Goal: Information Seeking & Learning: Learn about a topic

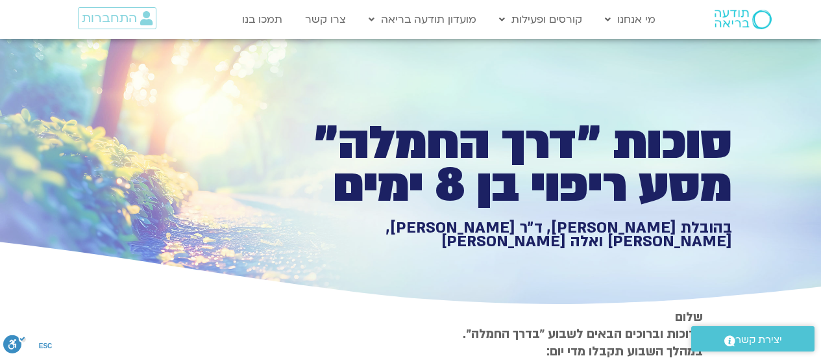
type input "851.4"
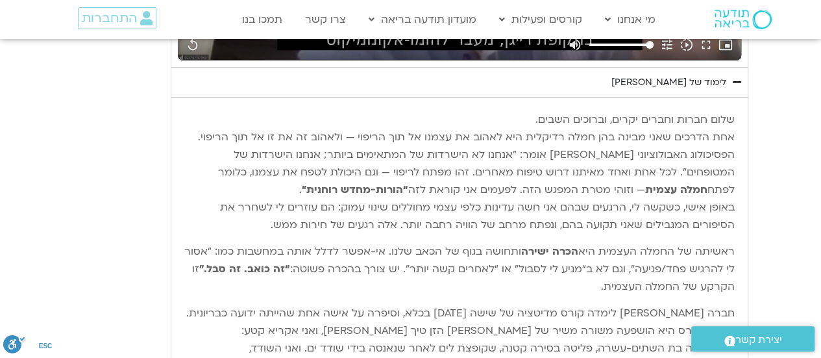
type input "1640.5"
type input "851.4"
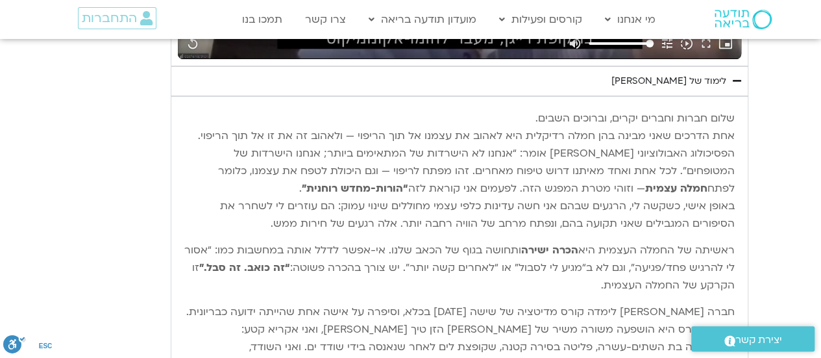
scroll to position [2359, 0]
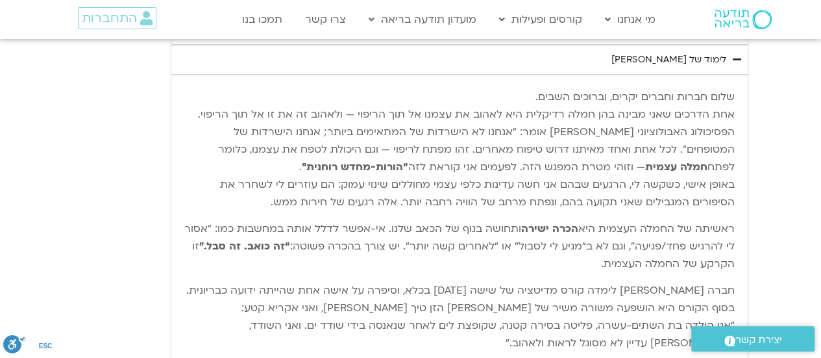
type input "1640.5"
type input "851.4"
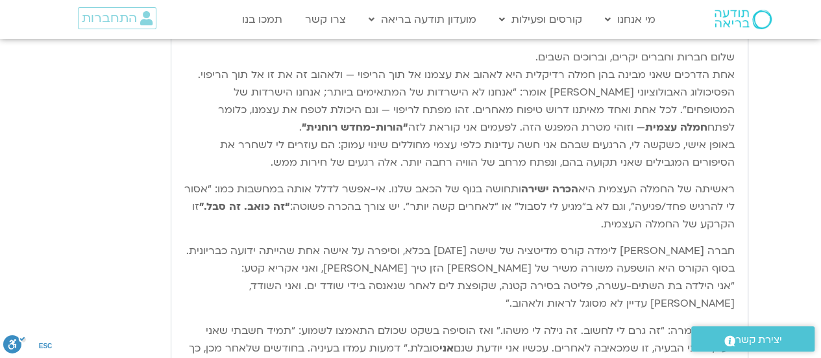
type input "1640.5"
type input "851.4"
type input "1640.5"
type input "851.4"
type input "1640.5"
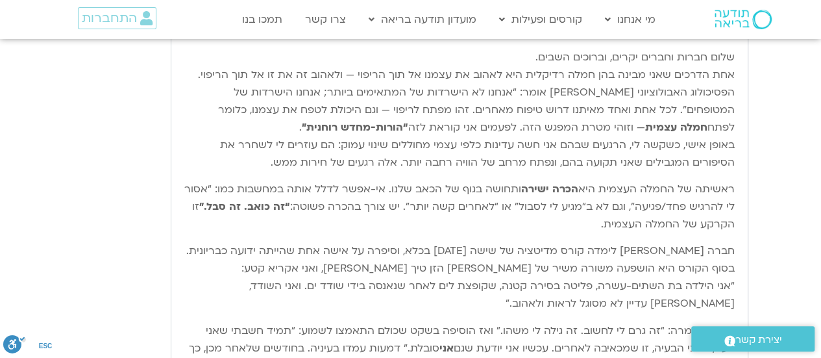
type input "851.4"
type input "1640.5"
type input "851.4"
type input "1640.5"
type input "851.4"
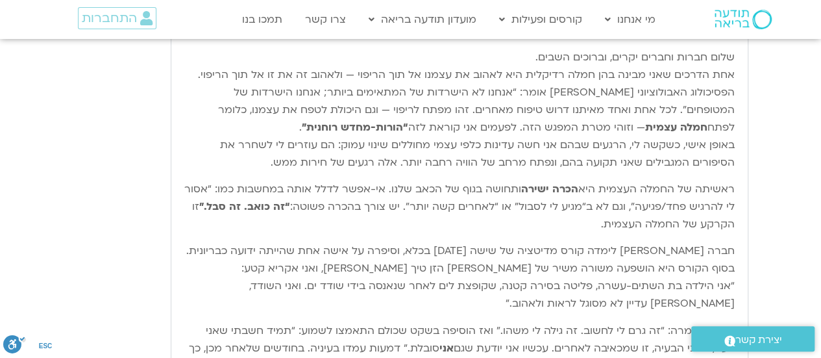
type input "1640.5"
type input "851.4"
type input "1640.5"
type input "851.4"
type input "1640.5"
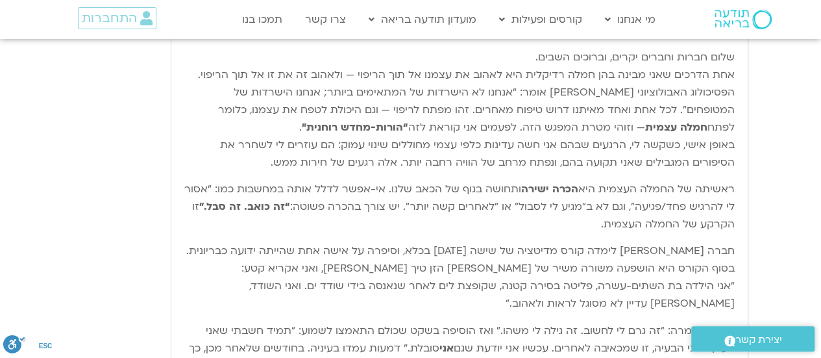
type input "851.4"
type input "1640.5"
type input "851.4"
type input "1640.5"
type input "851.4"
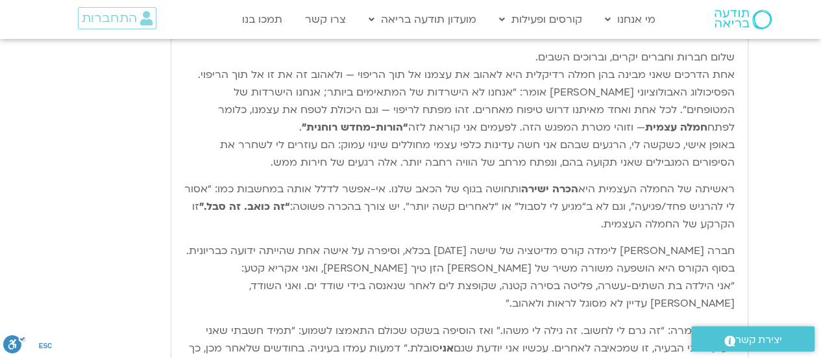
type input "1640.5"
type input "851.4"
type input "1640.5"
type input "851.4"
type input "1640.5"
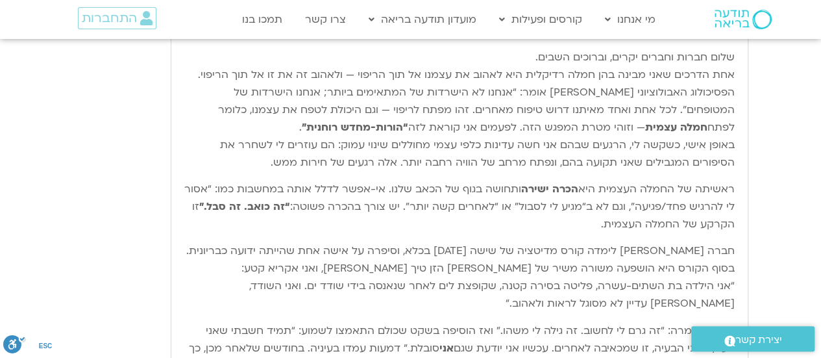
type input "851.4"
type input "1640.5"
type input "851.4"
type input "1640.5"
type input "851.4"
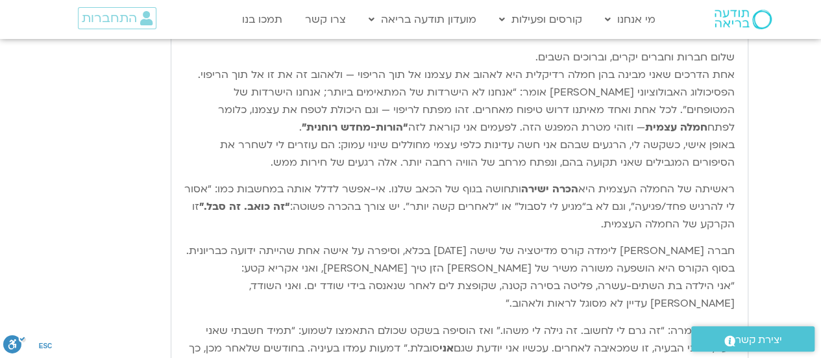
type input "1640.5"
type input "851.4"
type input "1640.5"
type input "851.4"
type input "1640.5"
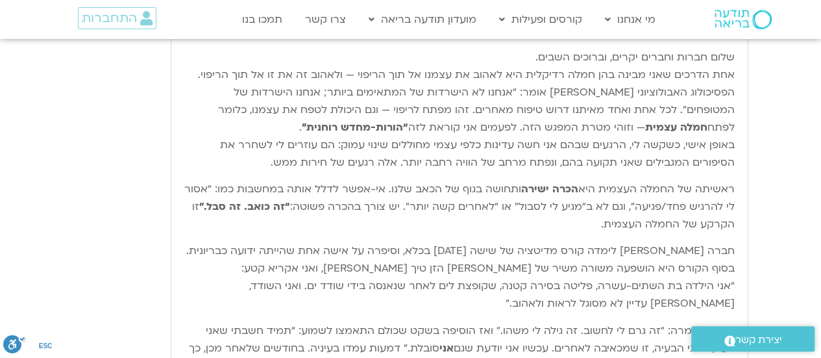
type input "851.4"
type input "1640.5"
type input "851.4"
type input "1640.5"
type input "851.4"
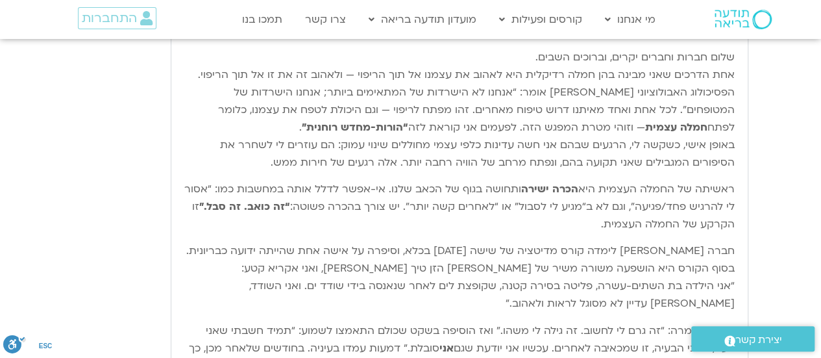
type input "1640.5"
type input "851.4"
type input "1640.5"
type input "851.4"
type input "1640.5"
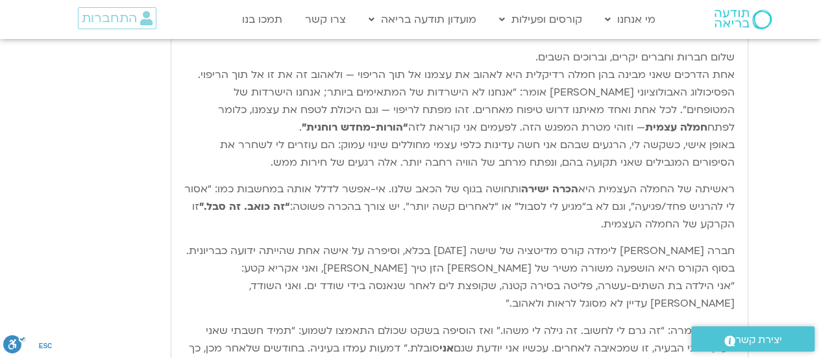
type input "851.4"
type input "1640.5"
type input "851.4"
type input "1640.5"
type input "851.4"
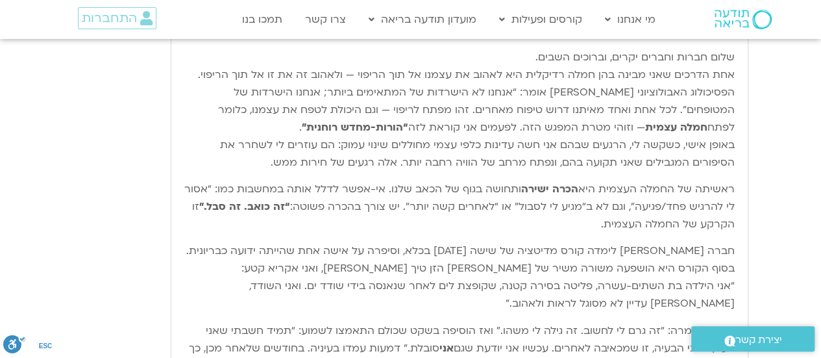
type input "1640.5"
type input "851.4"
type input "1640.5"
type input "851.4"
type input "1640.5"
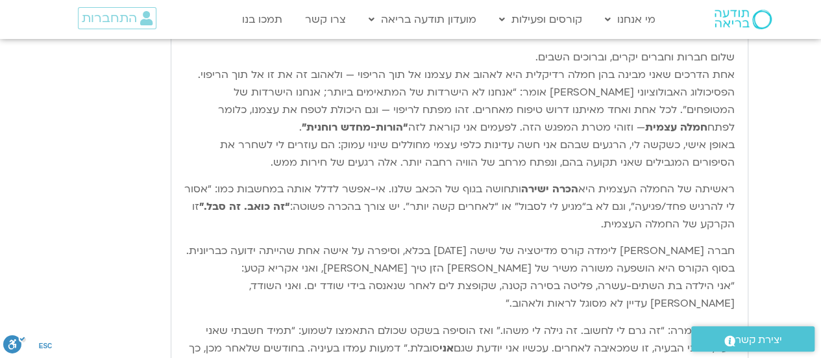
type input "851.4"
type input "1640.5"
type input "851.4"
type input "1640.5"
type input "851.4"
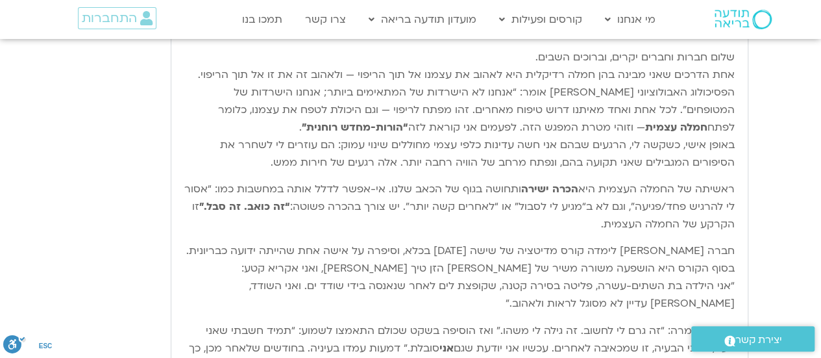
type input "1640.5"
type input "851.4"
type input "1640.5"
type input "851.4"
type input "1640.5"
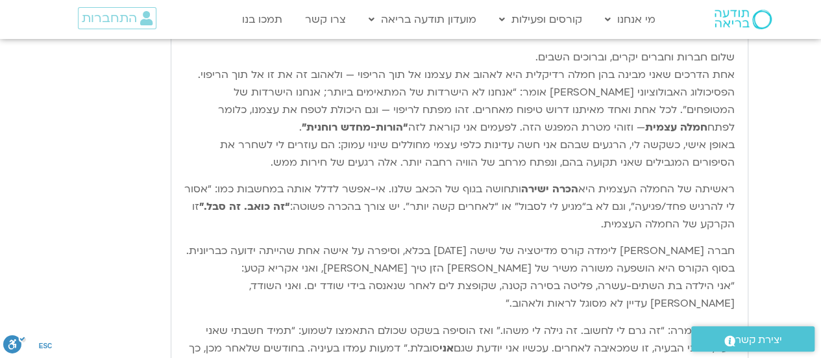
type input "851.4"
type input "1640.5"
type input "851.4"
type input "1640.5"
type input "851.4"
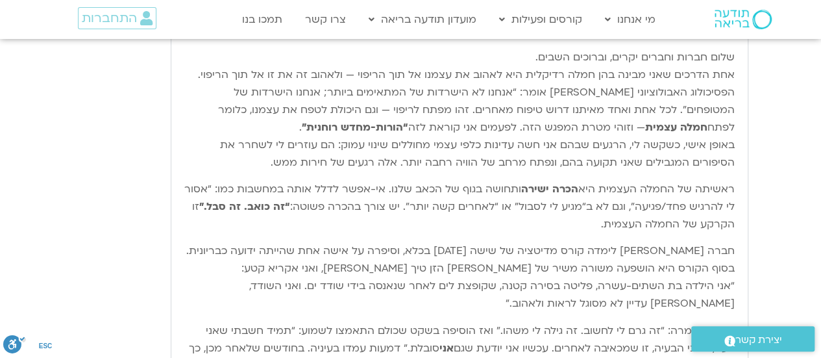
type input "1640.5"
type input "851.4"
type input "1640.5"
type input "851.4"
type input "1640.5"
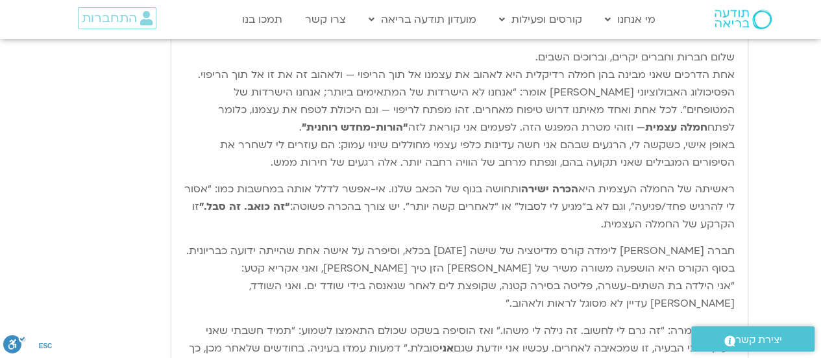
type input "851.4"
type input "1640.5"
type input "851.4"
type input "1640.5"
type input "851.4"
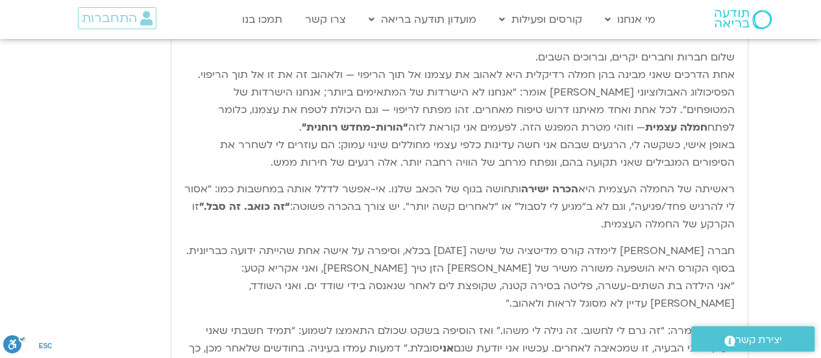
type input "1640.5"
type input "851.4"
type input "1640.5"
type input "851.4"
type input "1640.5"
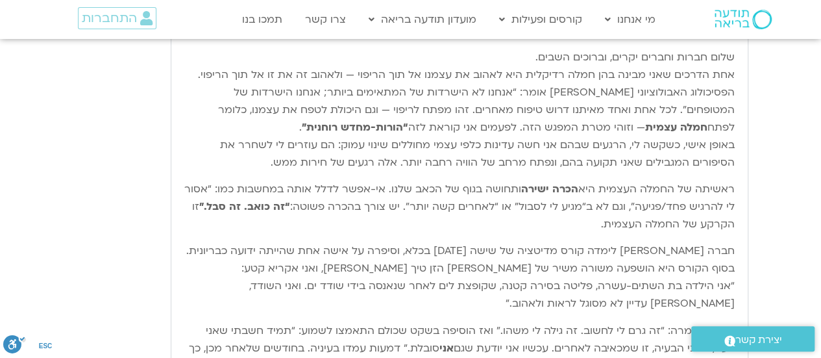
type input "851.4"
type input "1640.5"
type input "851.4"
type input "1640.5"
type input "851.4"
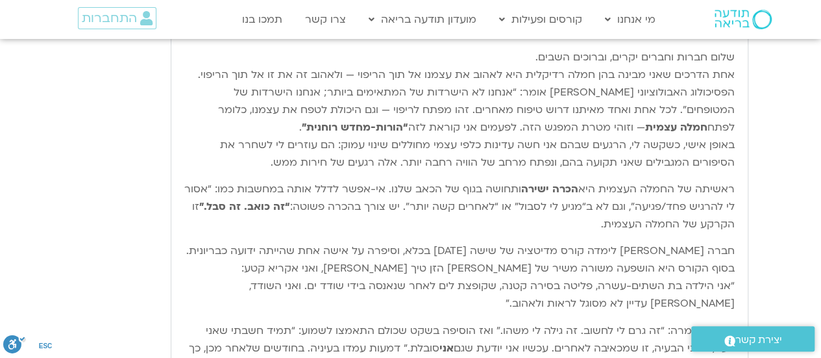
type input "1640.5"
type input "851.4"
type input "1640.5"
type input "851.4"
type input "1640.5"
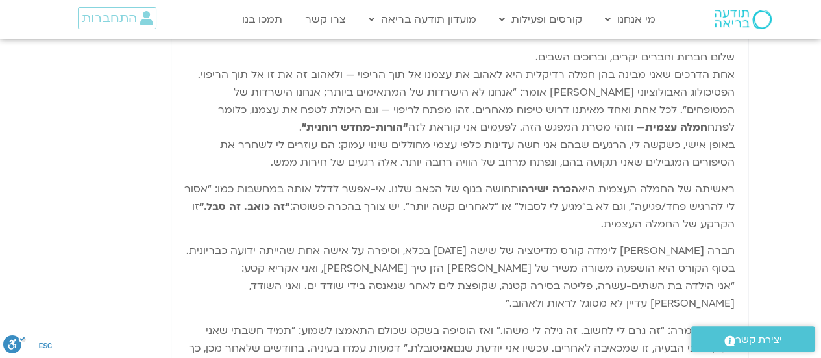
type input "851.4"
type input "1640.5"
type input "851.4"
type input "1640.5"
type input "851.4"
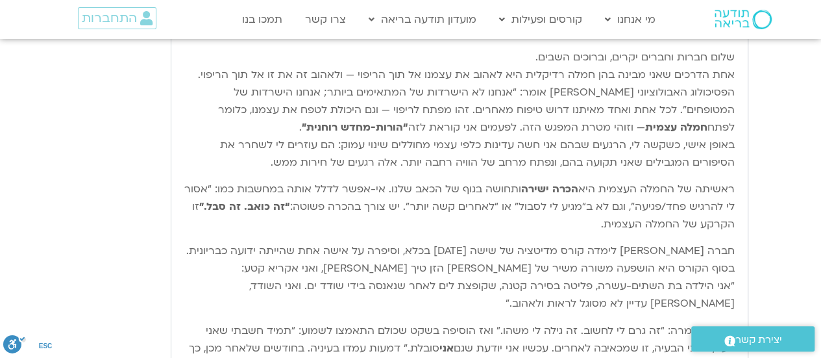
type input "1640.5"
type input "851.4"
type input "1640.5"
type input "851.4"
type input "1640.5"
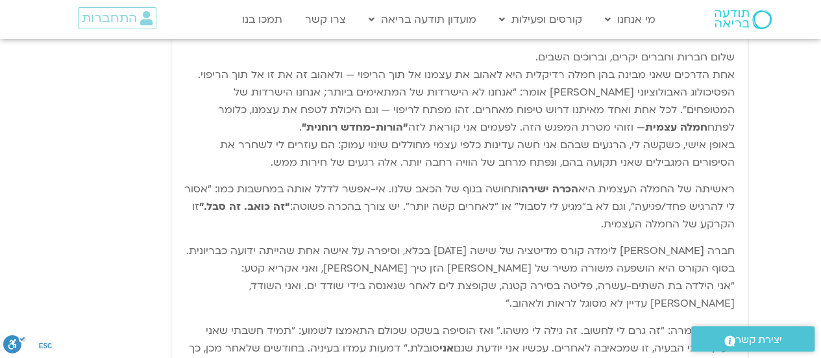
type input "851.4"
type input "1640.5"
type input "851.4"
type input "1640.5"
type input "851.4"
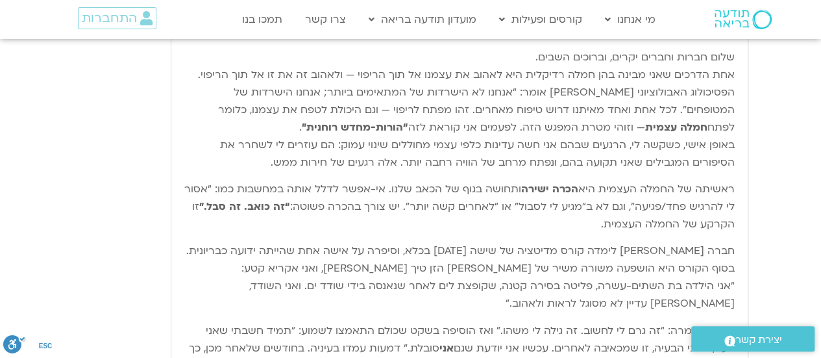
type input "1640.5"
type input "851.4"
type input "1640.5"
type input "851.4"
type input "1640.5"
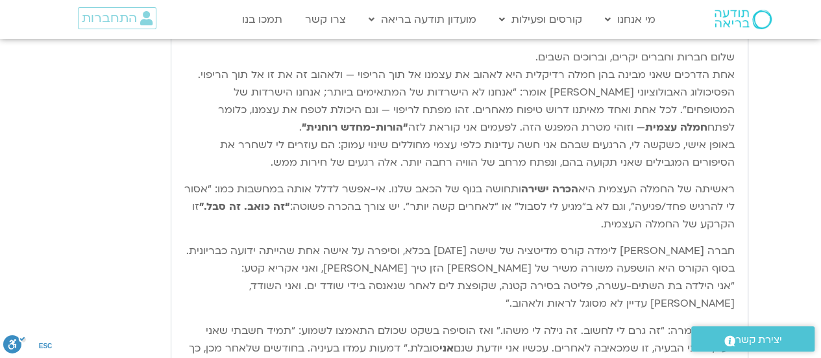
type input "851.4"
type input "1640.5"
type input "851.4"
type input "1640.5"
type input "851.4"
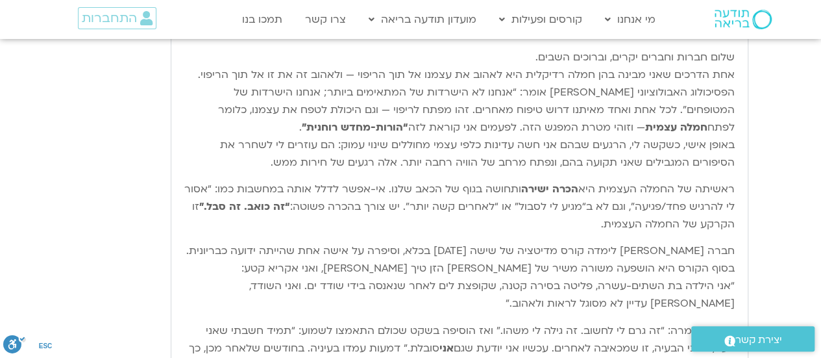
type input "1640.5"
type input "851.4"
type input "1640.5"
type input "851.4"
type input "1640.5"
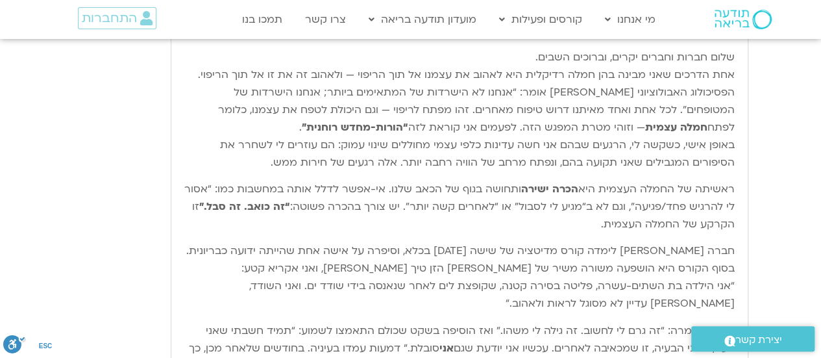
type input "851.4"
type input "1640.5"
type input "851.4"
type input "1640.5"
type input "851.4"
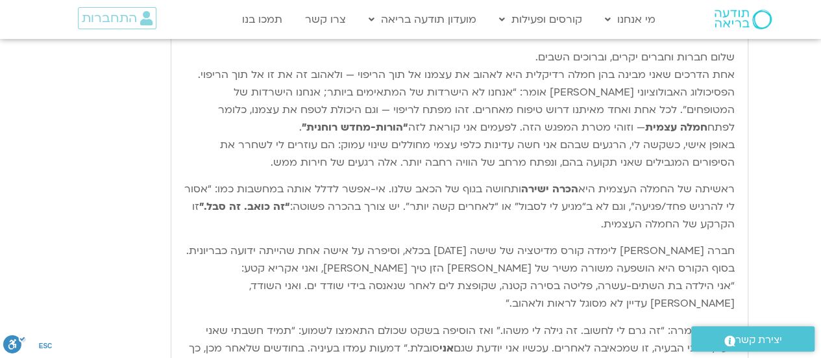
type input "1640.5"
type input "851.4"
type input "1640.5"
type input "851.4"
type input "1640.5"
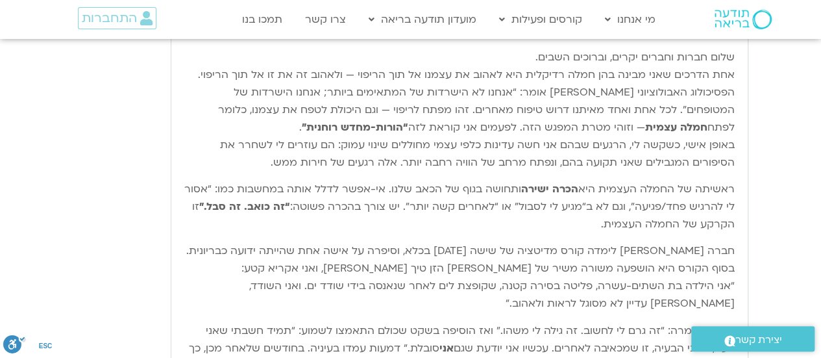
type input "851.4"
type input "1640.5"
type input "851.4"
type input "1640.5"
type input "851.4"
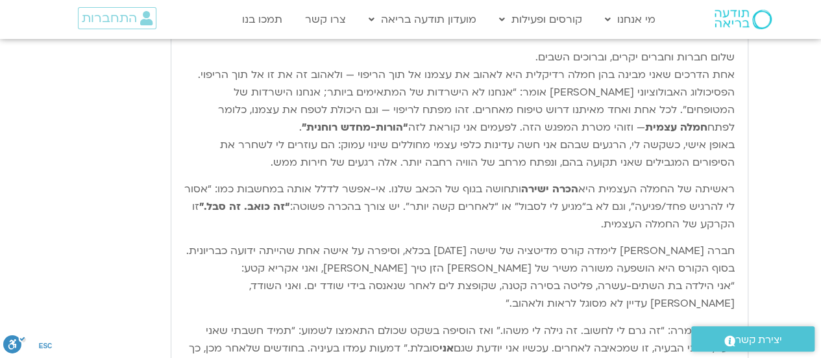
type input "1640.5"
type input "851.4"
type input "1640.5"
type input "851.4"
type input "1640.5"
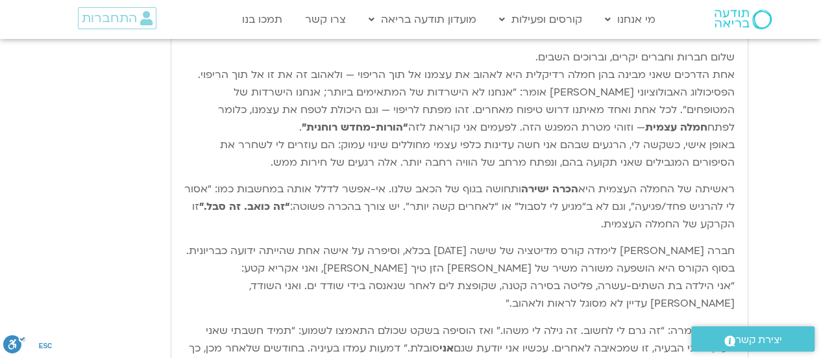
type input "851.4"
type input "1640.5"
type input "851.4"
type input "1640.5"
type input "851.4"
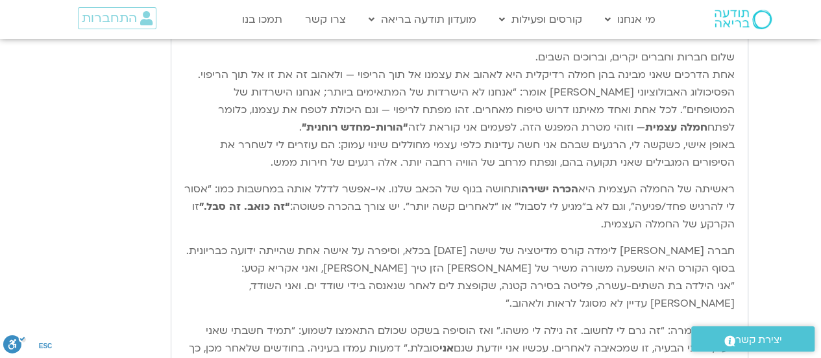
type input "1640.5"
type input "851.4"
type input "1640.5"
type input "851.4"
type input "1640.5"
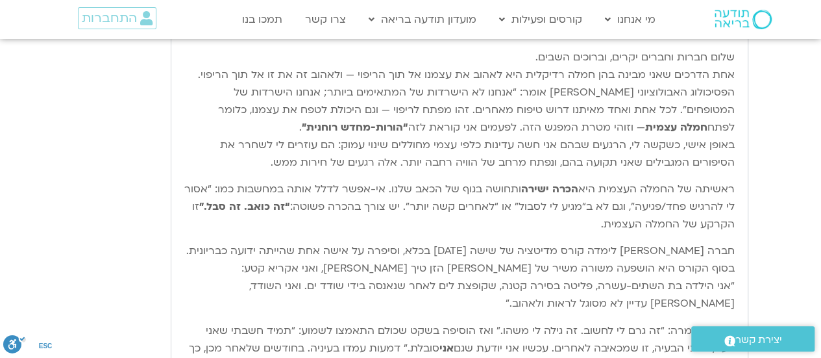
type input "851.4"
type input "1640.5"
type input "851.4"
type input "1640.5"
type input "851.4"
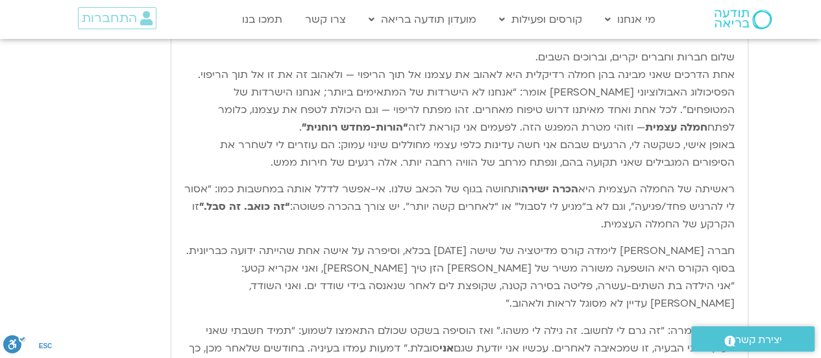
type input "1640.5"
type input "851.4"
type input "1640.5"
type input "851.4"
type input "1640.5"
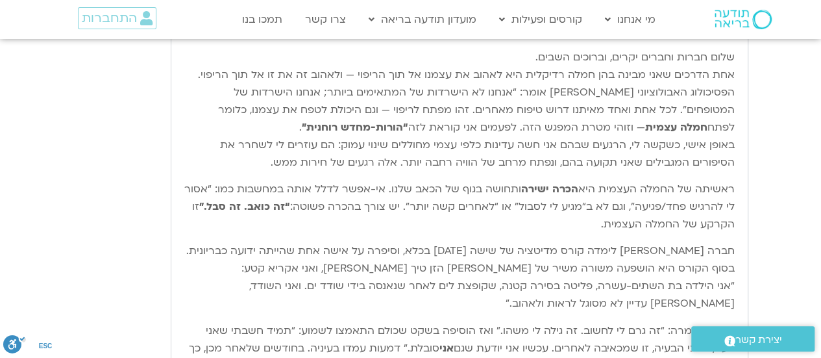
type input "851.4"
type input "1640.5"
type input "851.4"
type input "1640.5"
type input "851.4"
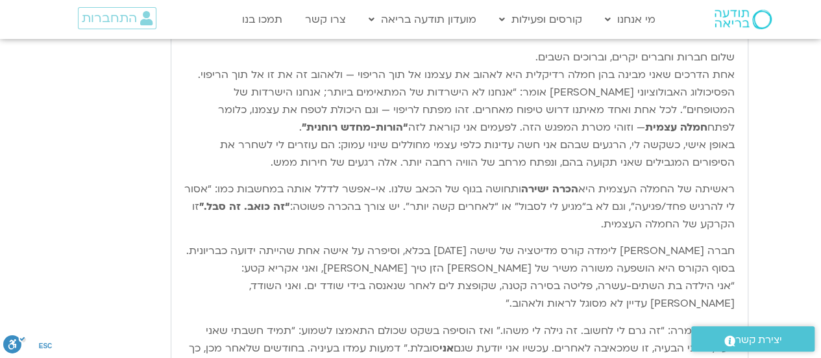
type input "1640.5"
type input "851.4"
type input "1640.5"
type input "851.4"
type input "1640.5"
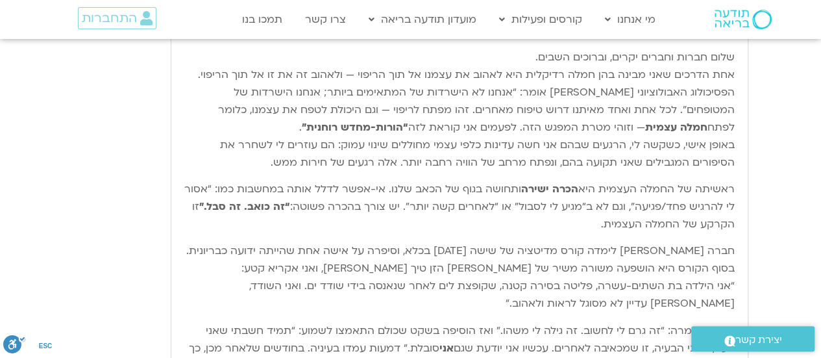
type input "851.4"
type input "1640.5"
type input "851.4"
type input "1640.5"
type input "851.4"
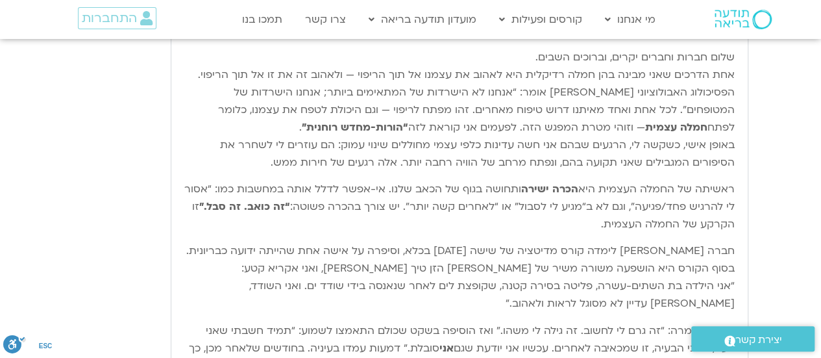
type input "1640.5"
type input "851.4"
type input "1640.5"
type input "851.4"
type input "1640.5"
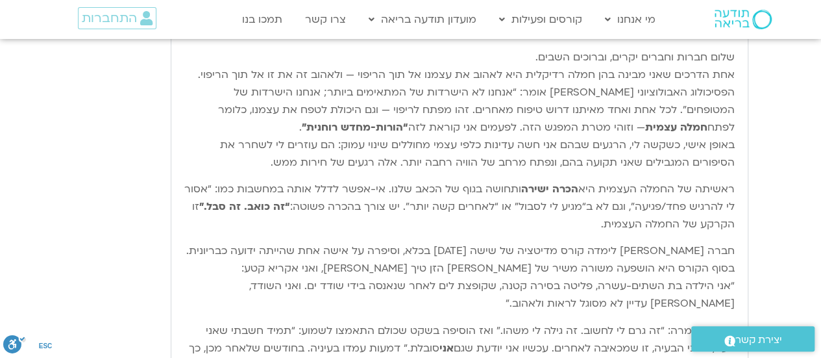
type input "851.4"
type input "1640.5"
type input "851.4"
type input "1640.5"
type input "851.4"
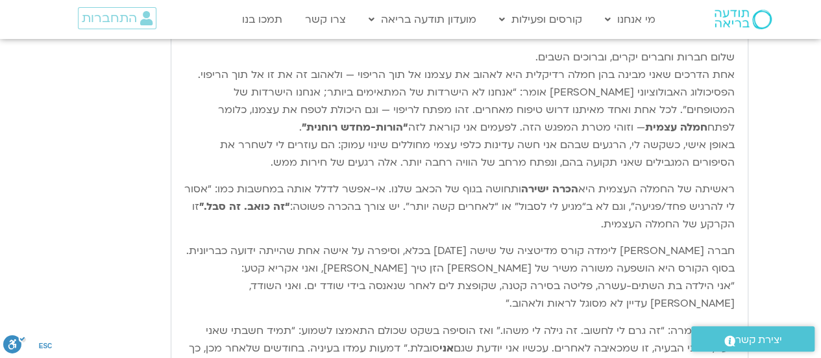
type input "1640.5"
type input "851.4"
type input "1640.5"
type input "851.4"
type input "1640.5"
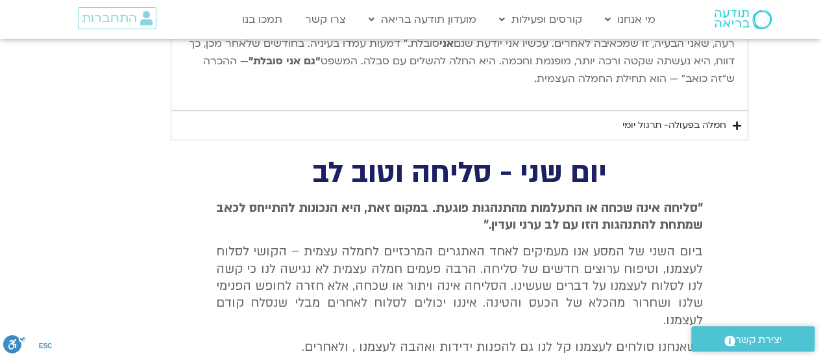
scroll to position [2723, 0]
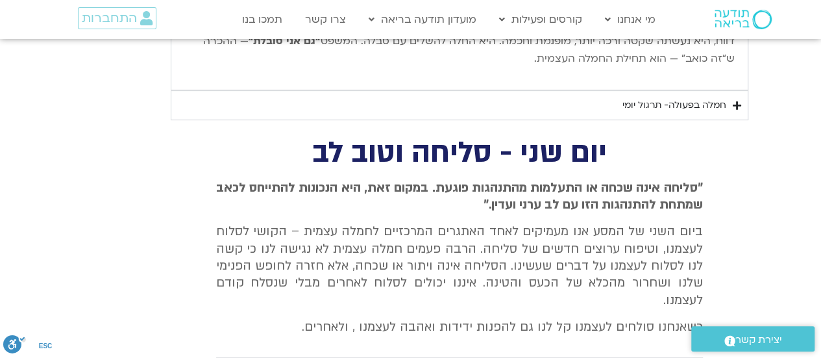
click at [740, 101] on icon "Accordion. Open links with Enter or Space, close with Escape, and navigate with…" at bounding box center [737, 106] width 8 height 10
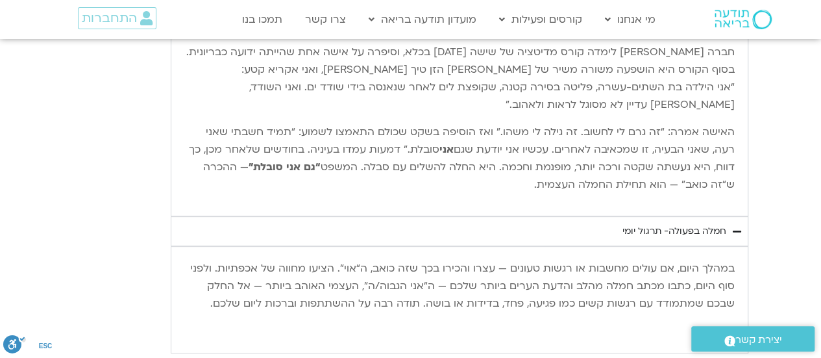
scroll to position [2658, 0]
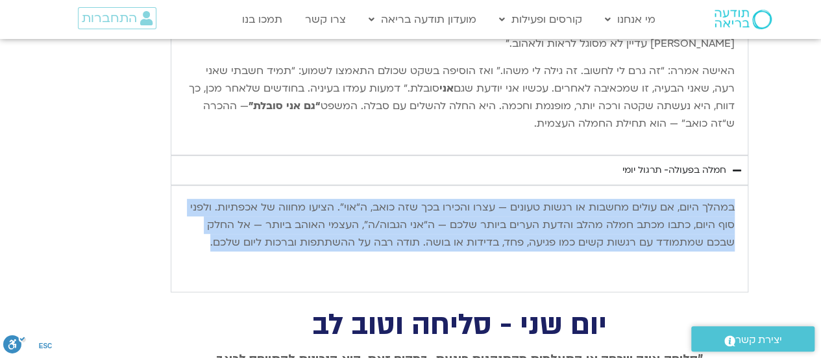
drag, startPoint x: 734, startPoint y: 203, endPoint x: 215, endPoint y: 234, distance: 519.4
click at [215, 234] on p "במהלך היום, אם עולים מחשבות או רגשות טעונים — עצרו והכירו בכך שזה כואב, ה“אוי”.…" at bounding box center [459, 225] width 550 height 53
copy p "במהלך היום, אם עולים מחשבות או רגשות טעונים — עצרו והכירו בכך שזה כואב, ה“אוי”.…"
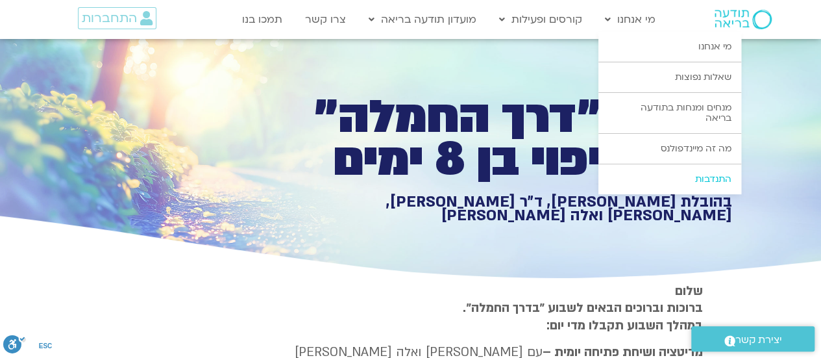
scroll to position [0, 0]
